Goal: Find specific page/section: Find specific page/section

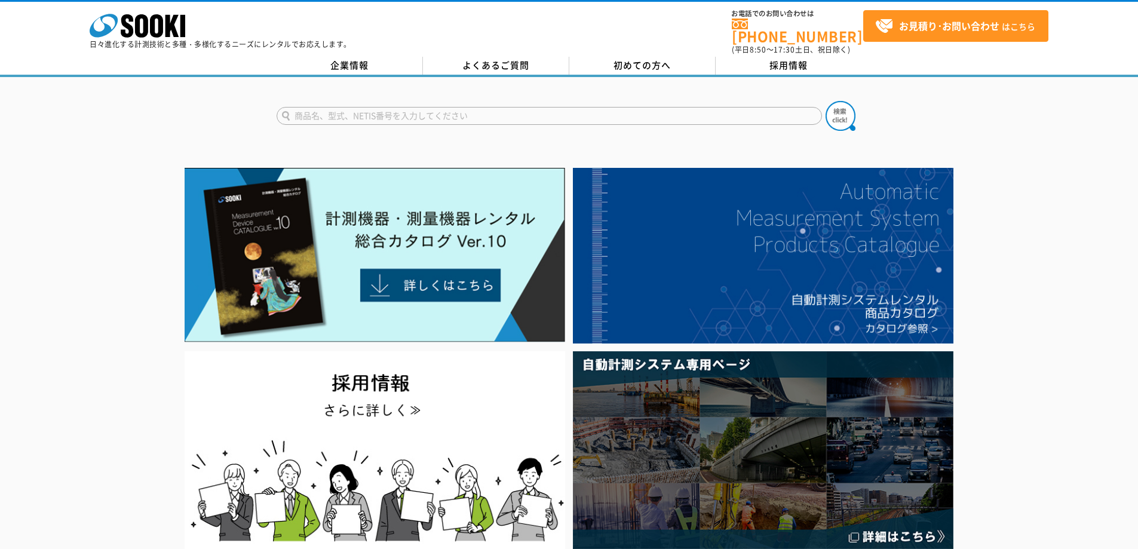
click at [320, 110] on input "text" at bounding box center [550, 116] width 546 height 18
type input "ひ"
type input "チルフォ"
click at [826, 101] on button at bounding box center [841, 116] width 30 height 30
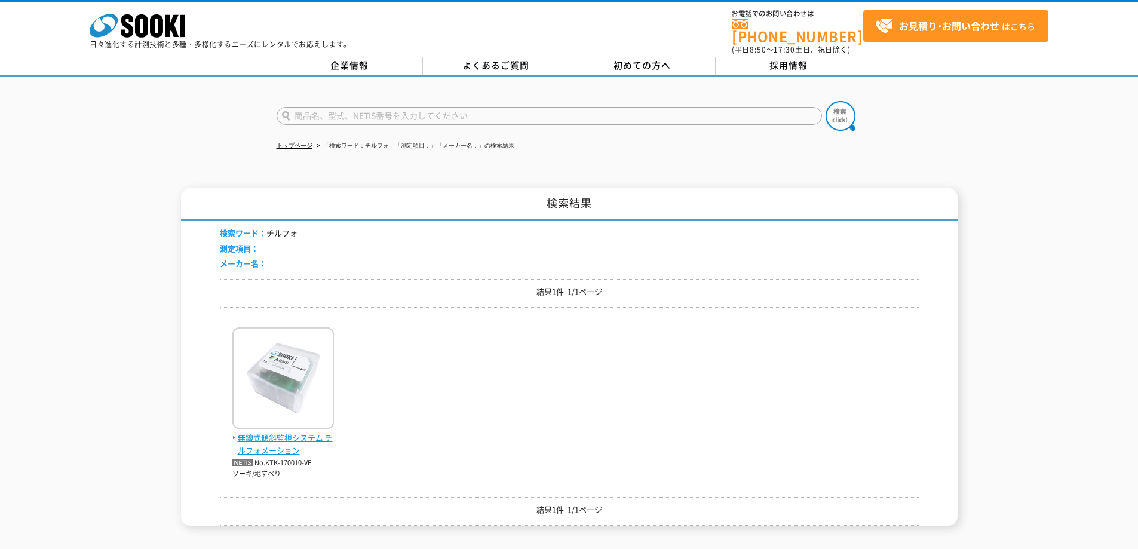
click at [246, 361] on img at bounding box center [283, 379] width 102 height 105
